Goal: Task Accomplishment & Management: Manage account settings

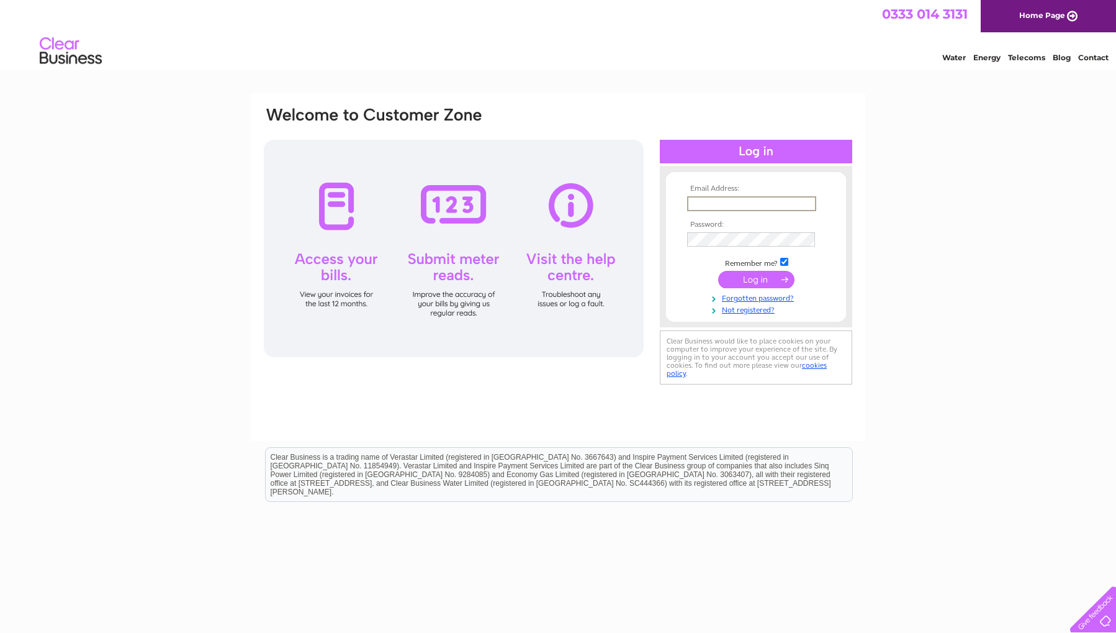
type input "[EMAIL_ADDRESS][DOMAIN_NAME]"
click at [752, 278] on input "submit" at bounding box center [756, 277] width 76 height 17
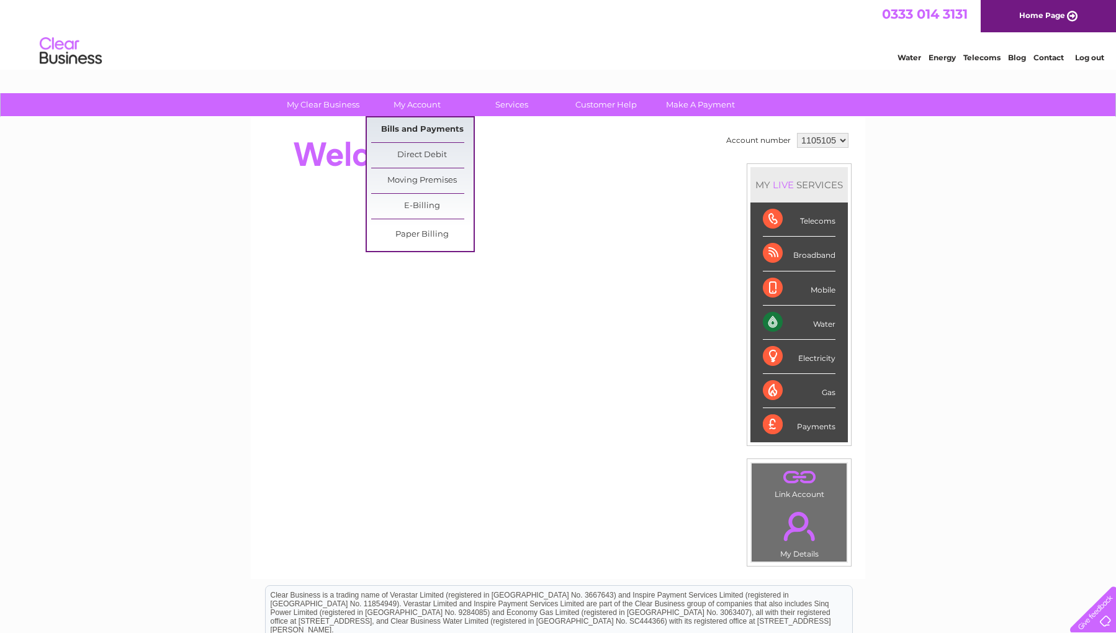
click at [418, 128] on link "Bills and Payments" at bounding box center [422, 129] width 102 height 25
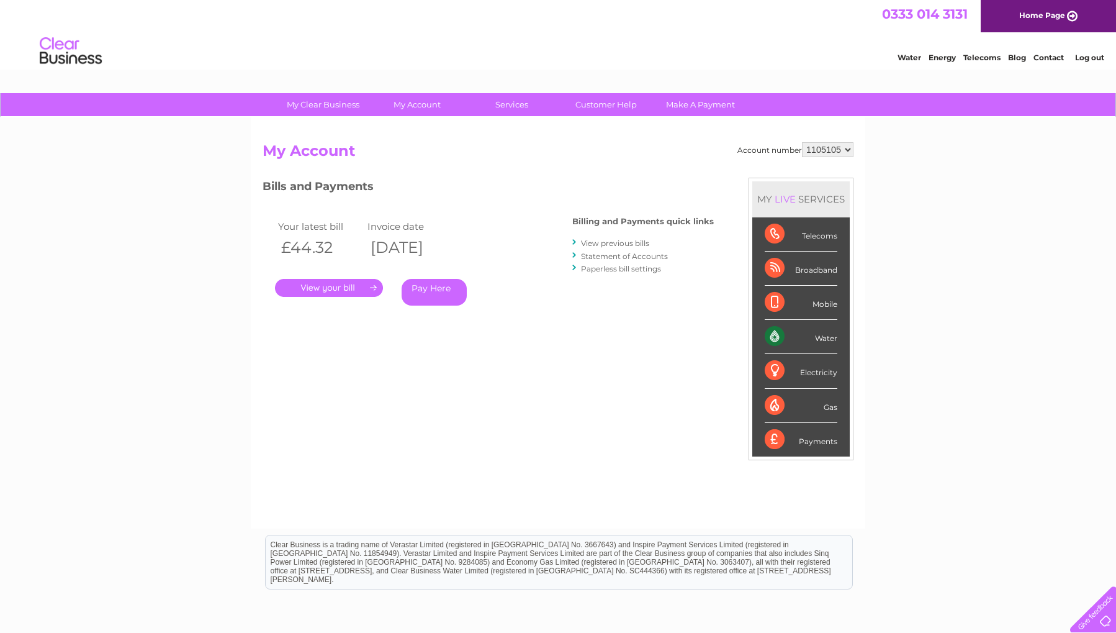
click at [340, 282] on link "." at bounding box center [329, 288] width 108 height 18
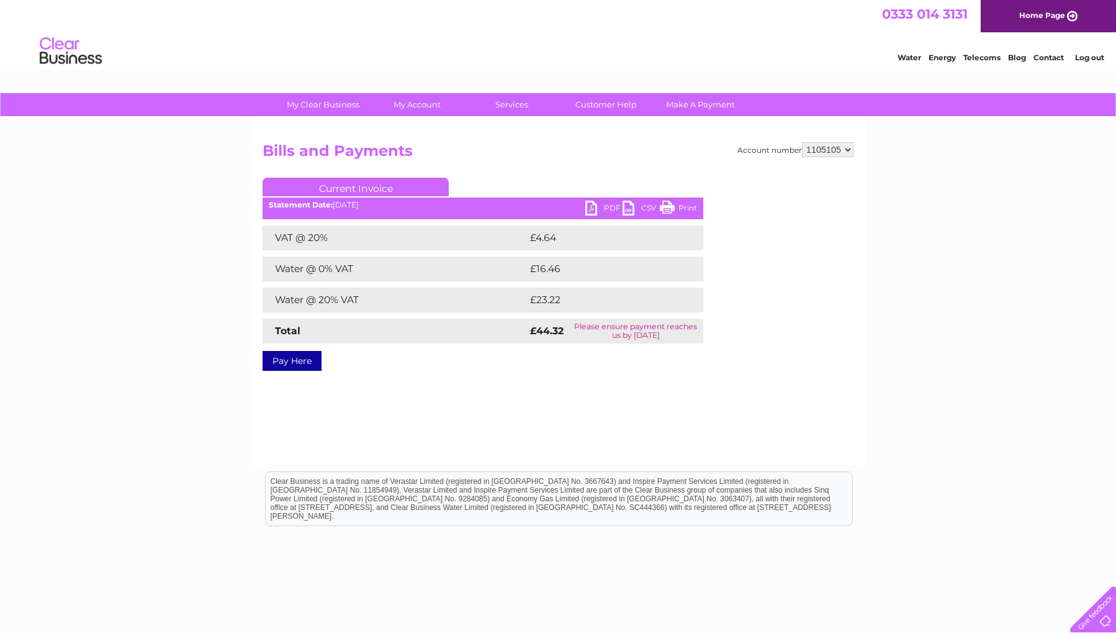
click at [593, 205] on link "PDF" at bounding box center [603, 209] width 37 height 18
click at [1029, 17] on link "Home Page" at bounding box center [1048, 16] width 135 height 32
